Goal: Communication & Community: Answer question/provide support

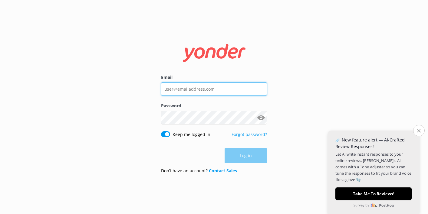
type input "[EMAIL_ADDRESS][DOMAIN_NAME]"
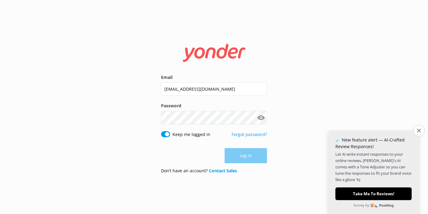
click at [251, 157] on div "Log in" at bounding box center [214, 155] width 106 height 15
click at [417, 130] on icon "Close survey" at bounding box center [419, 131] width 4 height 4
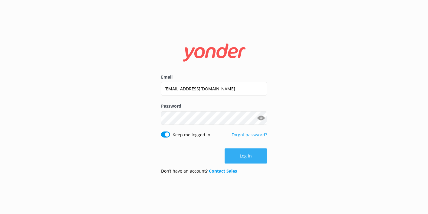
click at [263, 157] on button "Log in" at bounding box center [246, 156] width 42 height 15
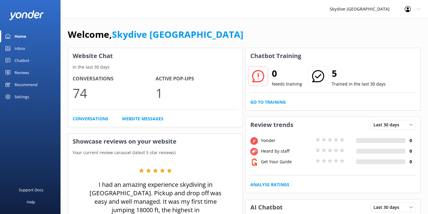
click at [18, 49] on div "Inbox" at bounding box center [20, 48] width 11 height 12
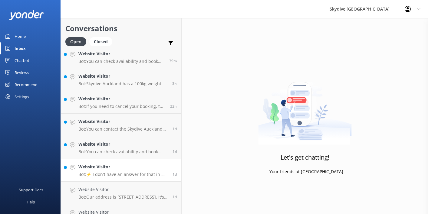
scroll to position [5, 0]
click at [133, 60] on p "Bot: You can check availability and book your skydiving experience on our websi…" at bounding box center [121, 60] width 86 height 5
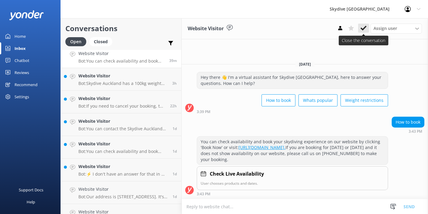
click at [361, 27] on icon at bounding box center [363, 28] width 6 height 6
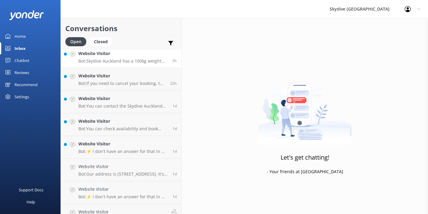
click at [138, 52] on h4 "Website Visitor" at bounding box center [122, 53] width 89 height 7
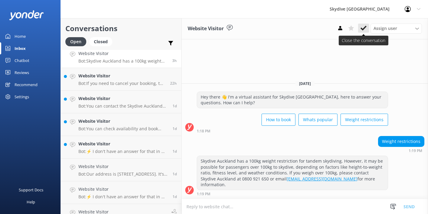
click at [364, 26] on icon at bounding box center [363, 28] width 6 height 6
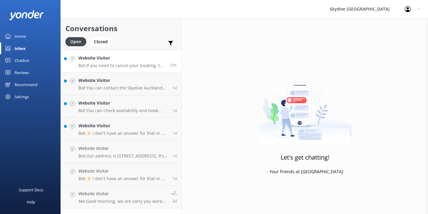
click at [121, 64] on p "Bot: If you need to cancel your booking, the refund policy is as follows: - 48+…" at bounding box center [121, 65] width 87 height 5
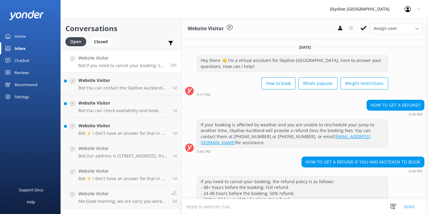
scroll to position [26, 0]
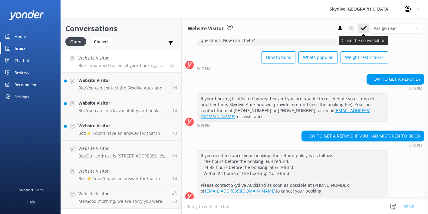
click at [365, 29] on icon at bounding box center [363, 28] width 6 height 6
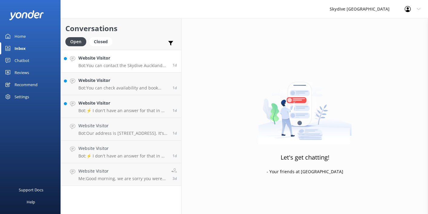
click at [142, 62] on div "Website Visitor Bot: You can contact the Skydive Auckland team by calling [PHON…" at bounding box center [123, 61] width 90 height 13
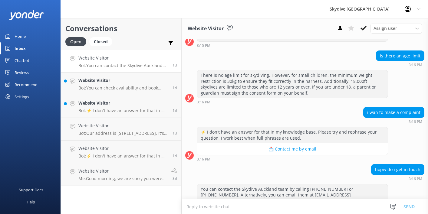
scroll to position [684, 0]
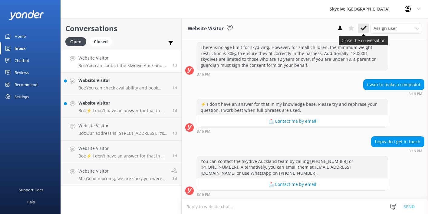
click at [365, 28] on icon at bounding box center [363, 28] width 6 height 6
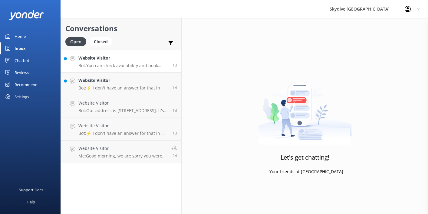
click at [130, 68] on p "Bot: You can check availability and book your skydiving experience on our websi…" at bounding box center [123, 65] width 90 height 5
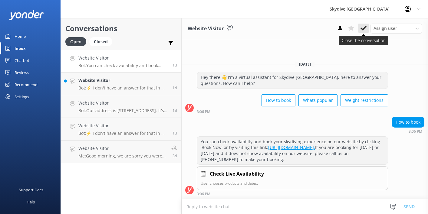
click at [364, 29] on icon at bounding box center [363, 28] width 6 height 6
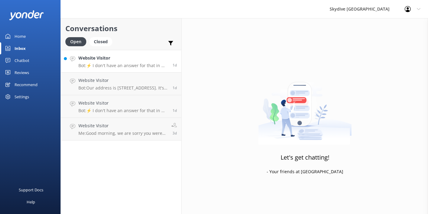
click at [142, 63] on p "Bot: ⚡ I don't have an answer for that in my knowledge base. Please try and rep…" at bounding box center [123, 65] width 90 height 5
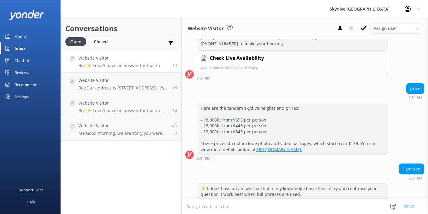
scroll to position [120, 0]
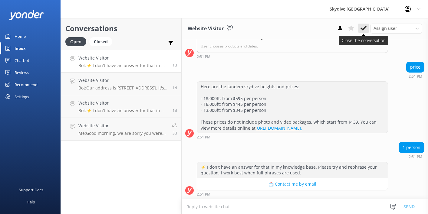
click at [364, 32] on button at bounding box center [363, 28] width 11 height 9
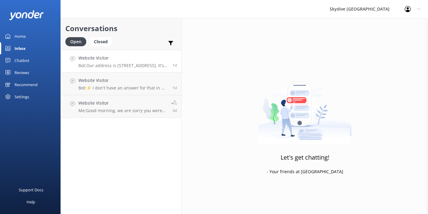
click at [113, 58] on h4 "Website Visitor" at bounding box center [123, 58] width 90 height 7
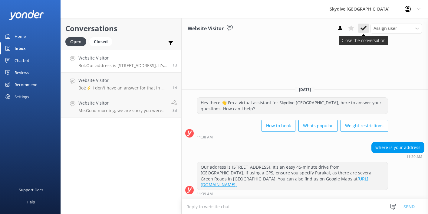
click at [364, 27] on use at bounding box center [363, 28] width 6 height 5
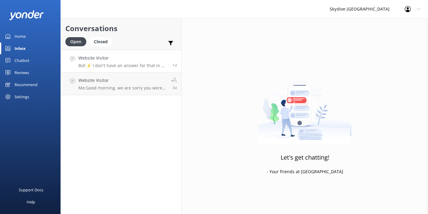
click at [130, 55] on h4 "Website Visitor" at bounding box center [123, 58] width 90 height 7
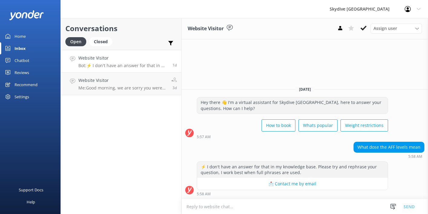
click at [229, 205] on textarea at bounding box center [305, 206] width 246 height 15
type textarea "Accelatred free f"
drag, startPoint x: 228, startPoint y: 206, endPoint x: 157, endPoint y: 207, distance: 70.8
click at [158, 207] on div "Conversations Open Closed Important Assigned to me Unassigned Website Visitor B…" at bounding box center [244, 116] width 367 height 196
paste textarea "In skydiving, AFF stands for Accelerated Freefall. It’s a popular method of lea…"
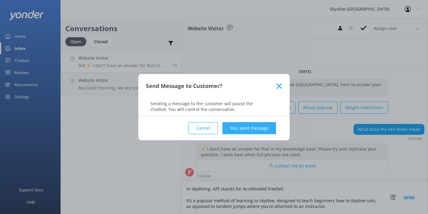
type textarea "In skydiving, AFF stands for Accelerated Freefall. It’s a popular method of lea…"
click at [251, 126] on button "Yes, send message" at bounding box center [249, 128] width 54 height 12
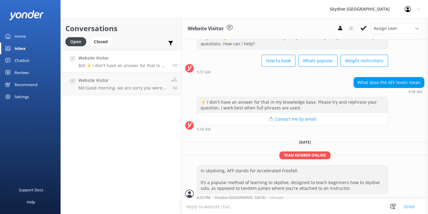
scroll to position [26, 0]
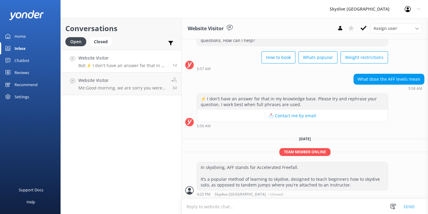
click at [219, 206] on textarea at bounding box center [305, 206] width 246 height 15
click at [365, 29] on icon at bounding box center [363, 28] width 6 height 6
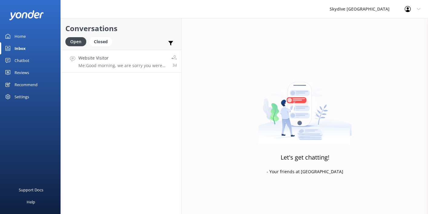
click at [122, 66] on p "Me: Good morning, we are sorry you were not entirely satisfied with your experi…" at bounding box center [122, 65] width 88 height 5
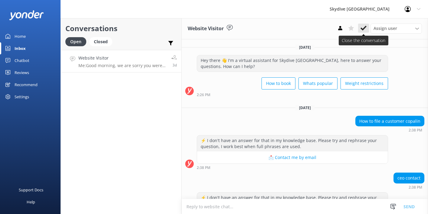
click at [361, 30] on icon at bounding box center [363, 28] width 6 height 6
